Goal: Information Seeking & Learning: Check status

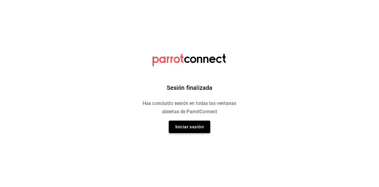
click at [192, 124] on button "Iniciar sesión" at bounding box center [189, 127] width 41 height 12
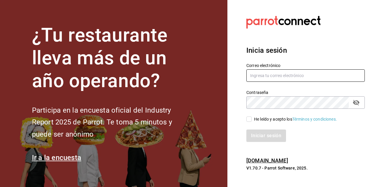
type input "[EMAIL_ADDRESS][DOMAIN_NAME]"
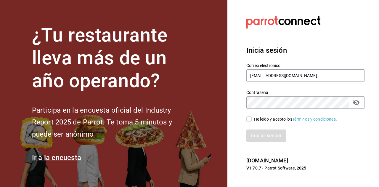
click at [251, 121] on input "He leído y acepto los Términos y condiciones." at bounding box center [248, 118] width 5 height 5
checkbox input "true"
click at [270, 137] on button "Iniciar sesión" at bounding box center [266, 135] width 40 height 12
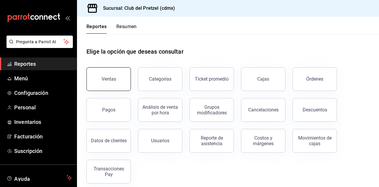
click at [102, 71] on button "Ventas" at bounding box center [108, 79] width 44 height 24
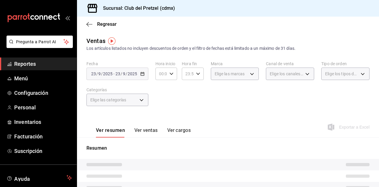
click at [28, 64] on span "Reportes" at bounding box center [43, 64] width 58 height 8
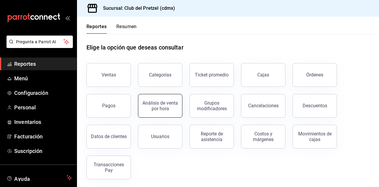
scroll to position [6, 0]
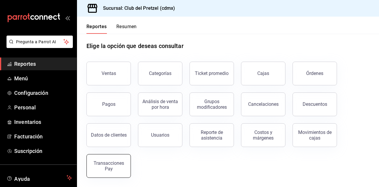
click at [100, 170] on div "Transacciones Pay" at bounding box center [108, 165] width 37 height 11
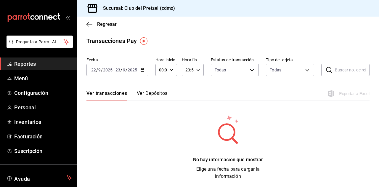
click at [24, 63] on span "Reportes" at bounding box center [43, 64] width 58 height 8
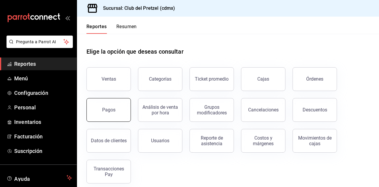
click at [120, 112] on button "Pagos" at bounding box center [108, 110] width 44 height 24
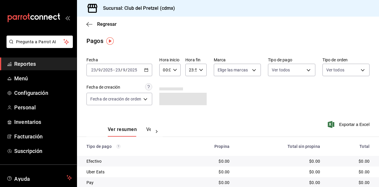
click at [143, 68] on div "[DATE] [DATE] - [DATE] [DATE]" at bounding box center [119, 70] width 66 height 12
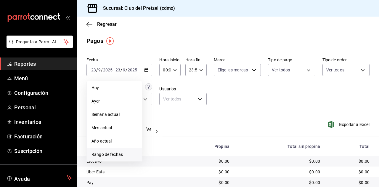
click at [102, 156] on span "Rango de fechas" at bounding box center [115, 154] width 46 height 6
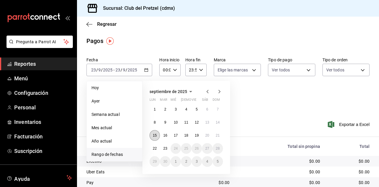
click at [153, 138] on button "15" at bounding box center [155, 135] width 10 height 11
click at [218, 136] on abbr "21" at bounding box center [218, 135] width 4 height 4
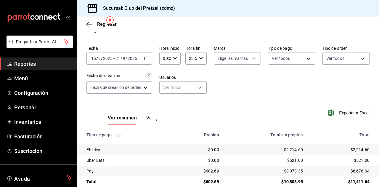
scroll to position [21, 0]
